Goal: Task Accomplishment & Management: Manage account settings

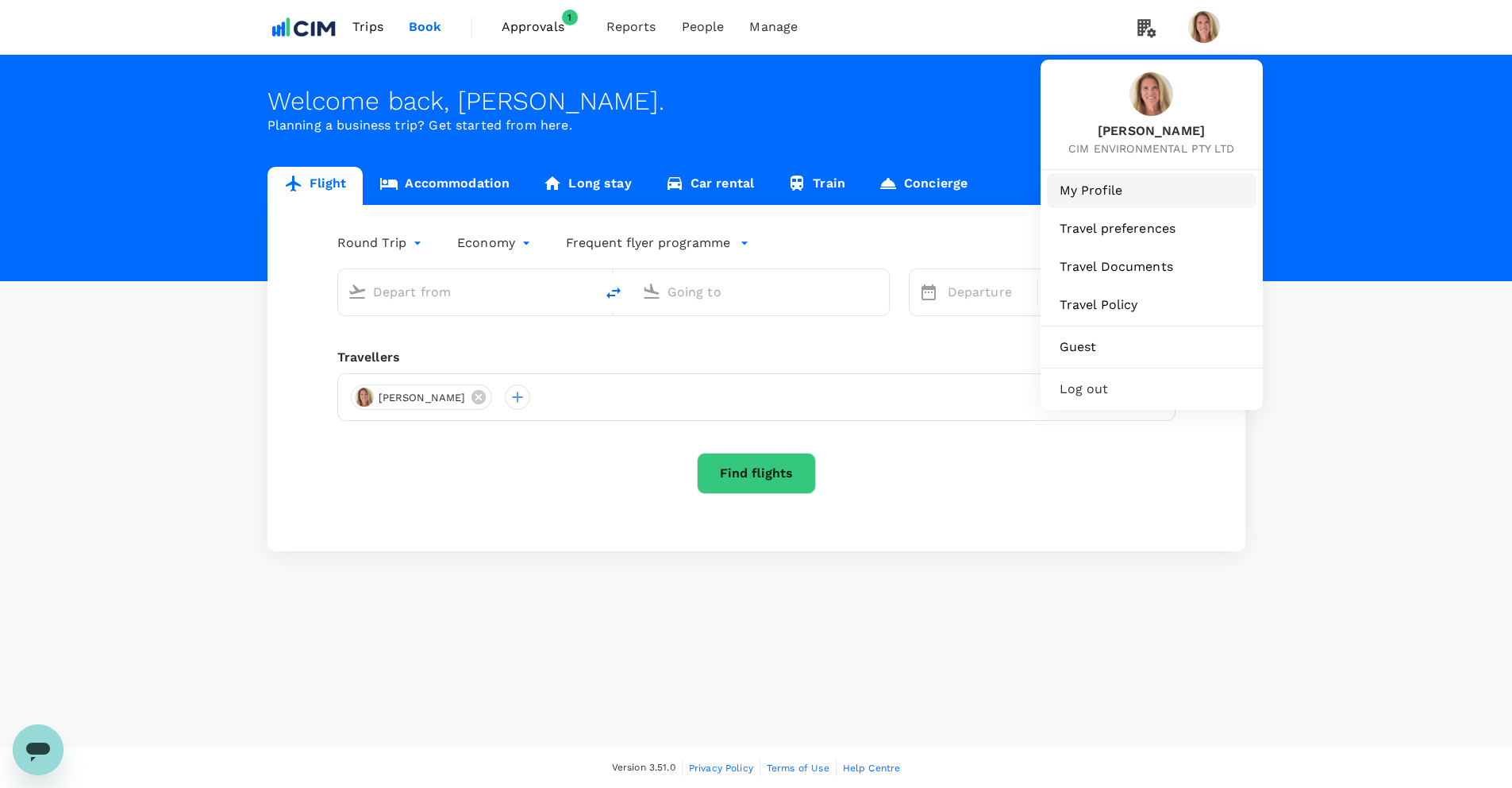
click at [1105, 186] on span "My Profile" at bounding box center [1151, 191] width 184 height 19
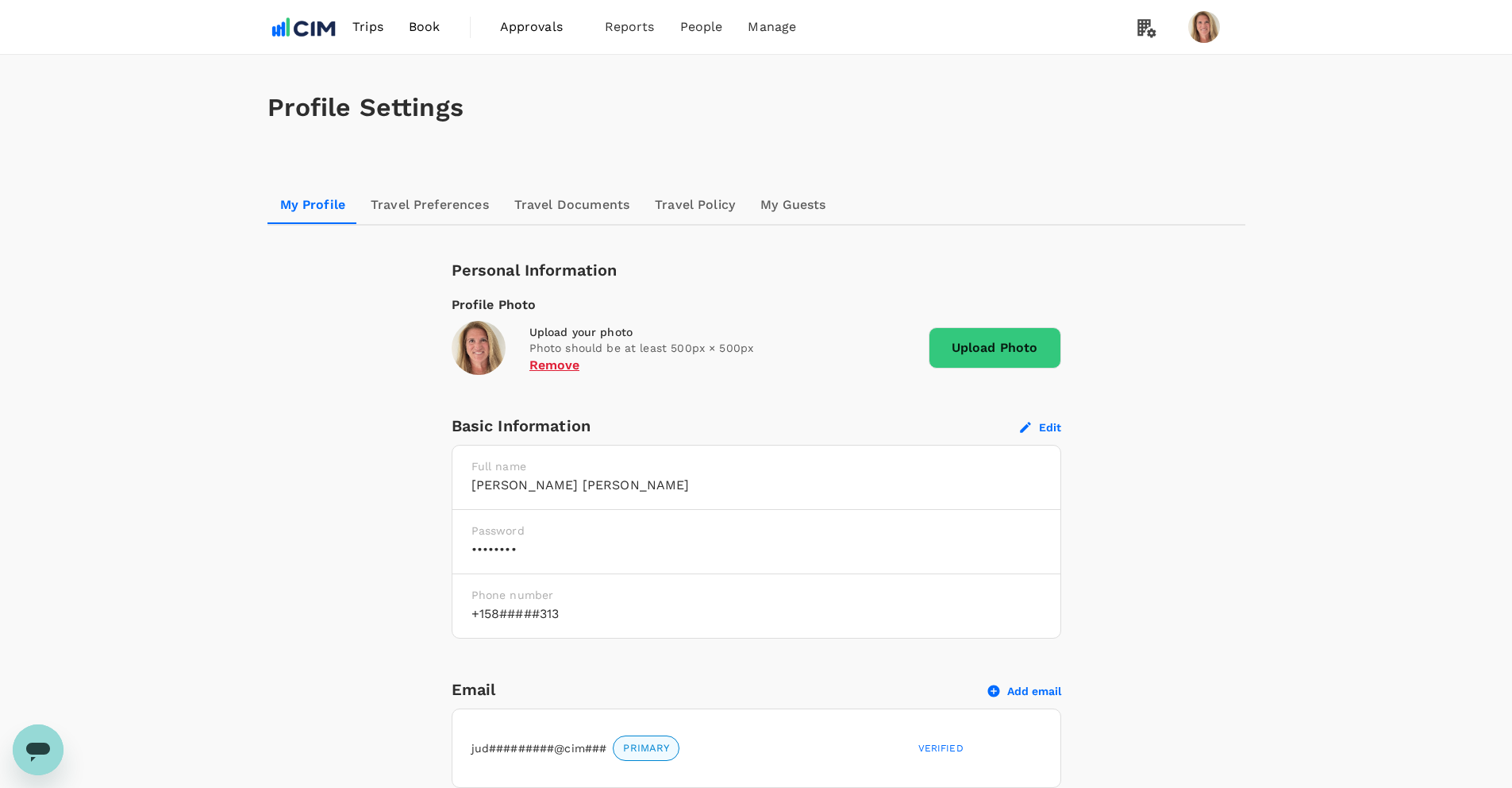
click at [529, 26] on span "Approvals" at bounding box center [539, 27] width 79 height 19
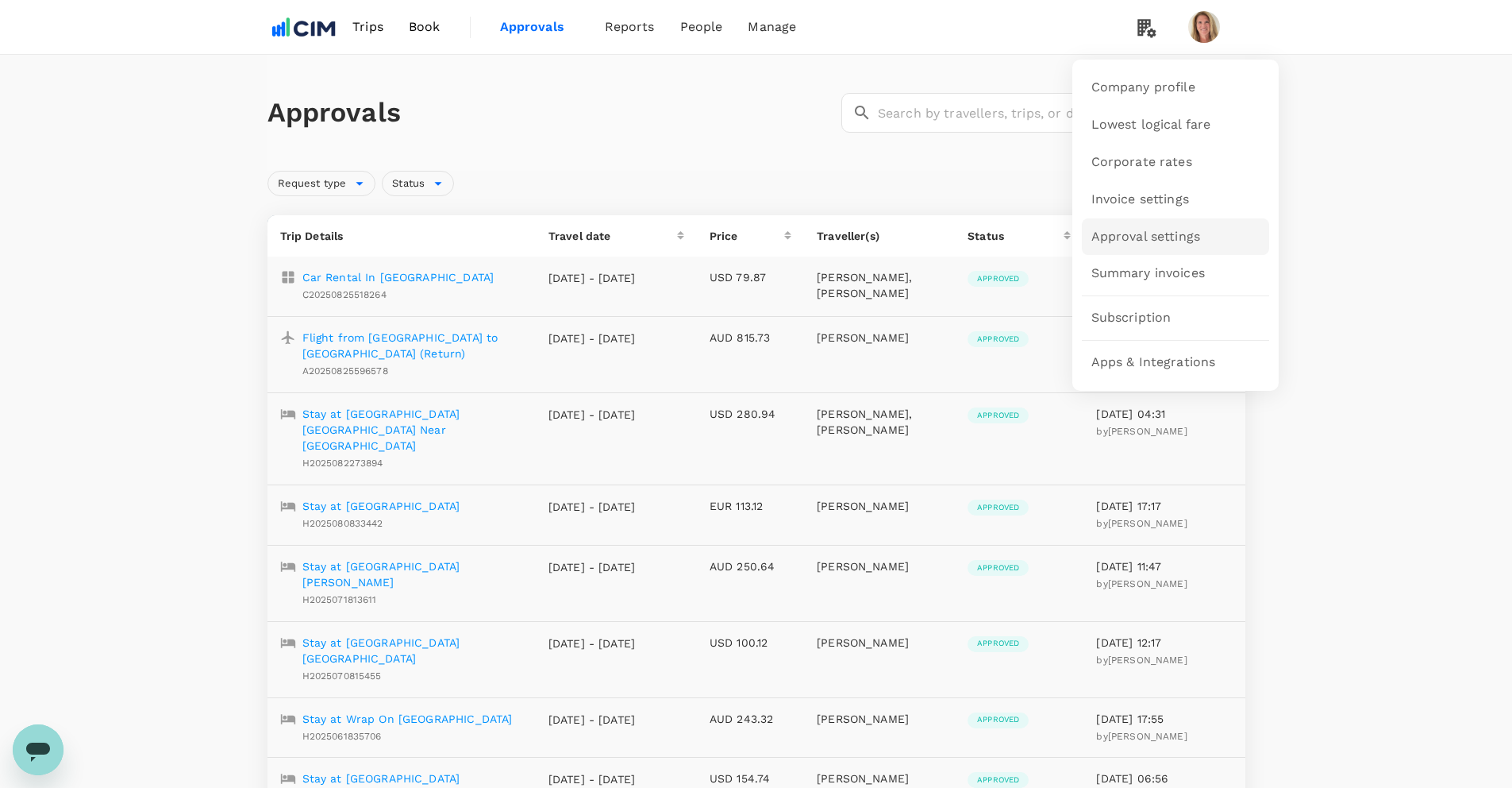
click at [1144, 236] on span "Approval settings" at bounding box center [1146, 237] width 109 height 18
